Goal: Task Accomplishment & Management: Use online tool/utility

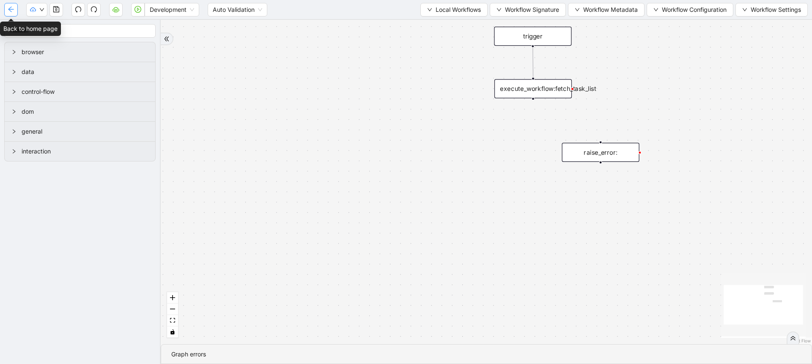
click at [13, 5] on button "button" at bounding box center [11, 10] width 14 height 14
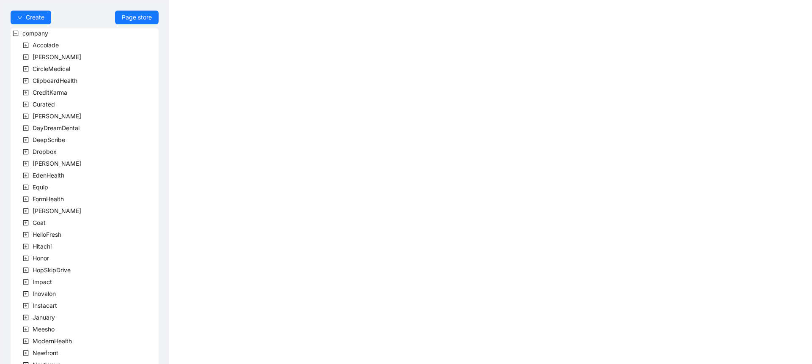
scroll to position [184, 0]
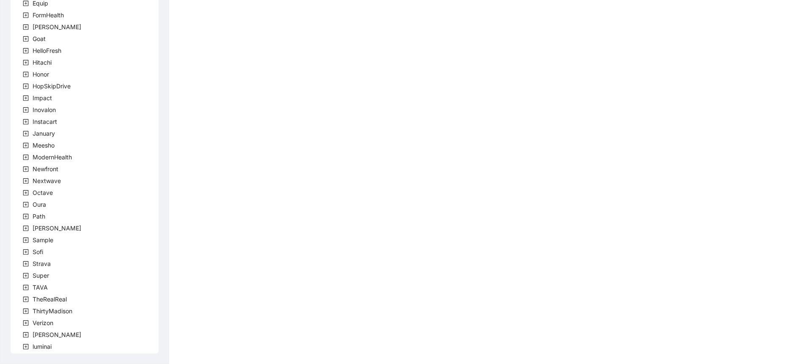
click at [27, 287] on icon "plus-square" at bounding box center [26, 288] width 6 height 6
click at [35, 301] on icon "plus-square" at bounding box center [36, 299] width 6 height 6
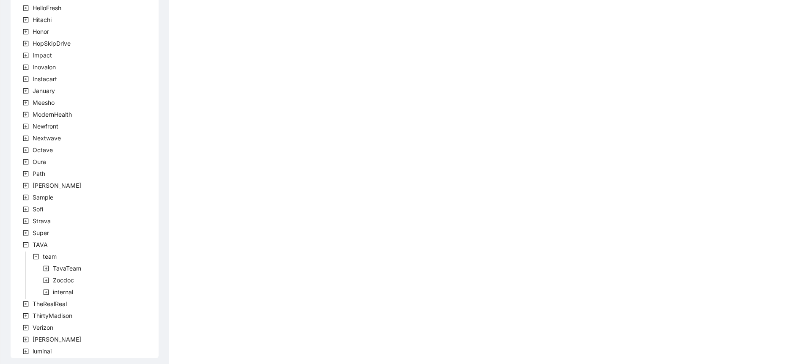
scroll to position [231, 0]
click at [46, 277] on icon "plus-square" at bounding box center [46, 276] width 6 height 6
click at [44, 265] on icon "plus-square" at bounding box center [46, 264] width 6 height 6
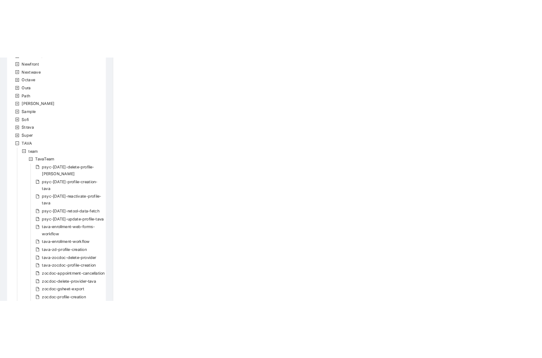
scroll to position [344, 0]
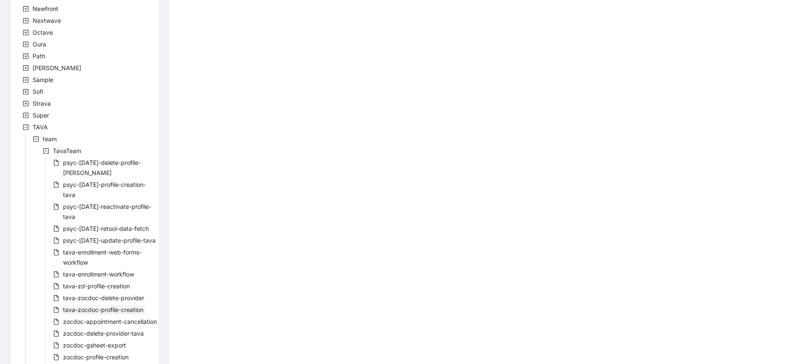
click at [90, 306] on span "tava-zocdoc-profile-creation" at bounding box center [103, 309] width 80 height 7
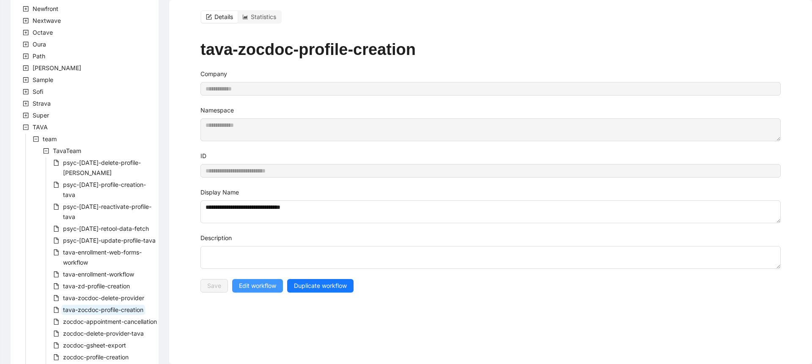
click at [242, 287] on span "Edit workflow" at bounding box center [257, 285] width 37 height 9
